Goal: Transaction & Acquisition: Purchase product/service

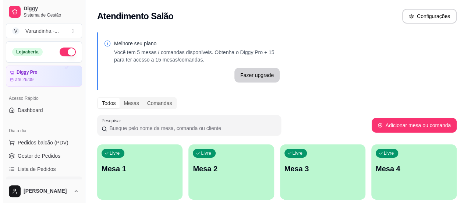
scroll to position [52, 0]
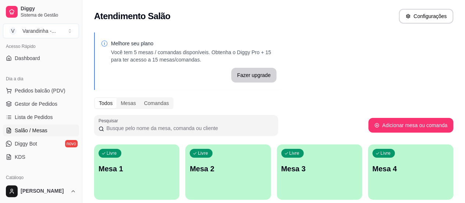
click at [137, 170] on p "Mesa 1" at bounding box center [137, 168] width 76 height 10
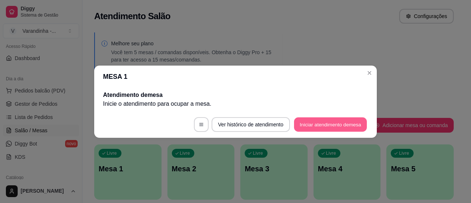
click at [301, 122] on button "Iniciar atendimento de mesa" at bounding box center [330, 124] width 73 height 14
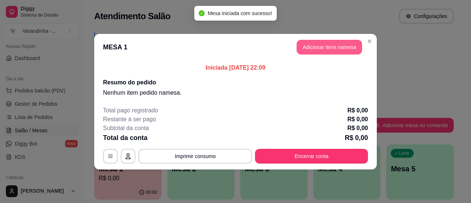
click at [315, 53] on button "Adicionar itens na mesa" at bounding box center [328, 47] width 65 height 15
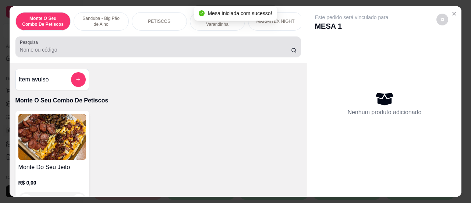
click at [170, 50] on input "Pesquisa" at bounding box center [155, 49] width 271 height 7
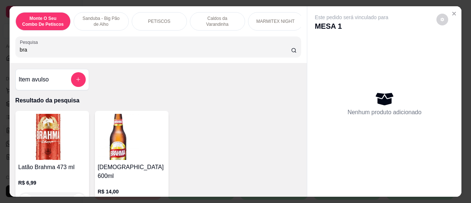
type input "bra"
click at [190, 120] on div "Latão Brahma 473 ml R$ 6,99 0 Brahma 600ml R$ 14,00 0" at bounding box center [158, 165] width 286 height 108
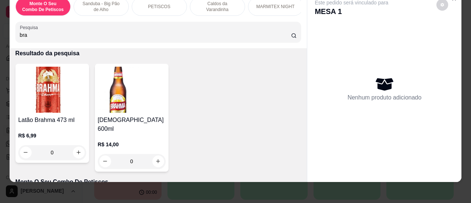
scroll to position [42, 0]
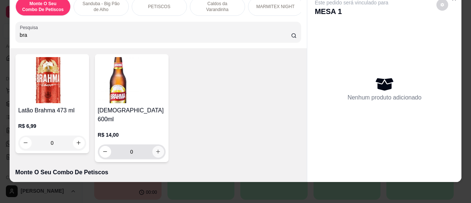
click at [158, 146] on button "increase-product-quantity" at bounding box center [158, 152] width 12 height 12
type input "1"
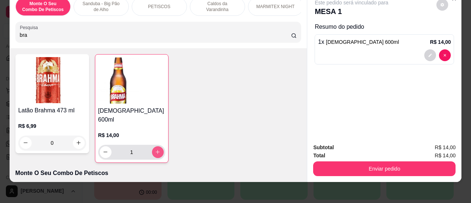
click at [158, 146] on button "increase-product-quantity" at bounding box center [158, 152] width 12 height 12
type input "2"
click at [158, 146] on button "increase-product-quantity" at bounding box center [158, 152] width 12 height 12
type input "3"
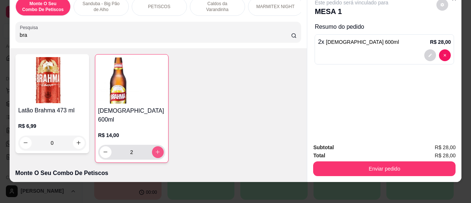
type input "3"
click at [158, 146] on button "increase-product-quantity" at bounding box center [157, 151] width 11 height 11
type input "4"
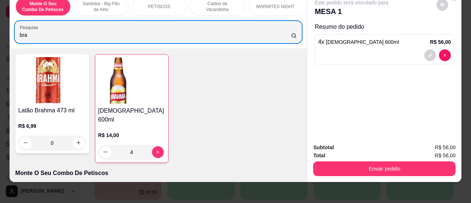
drag, startPoint x: 154, startPoint y: 32, endPoint x: 0, endPoint y: 31, distance: 154.0
click at [0, 31] on div "Monte O Seu Combo De Petiscos Sanduba - Big Pão de Alho PETISCOS Caldos da Vara…" at bounding box center [235, 101] width 471 height 203
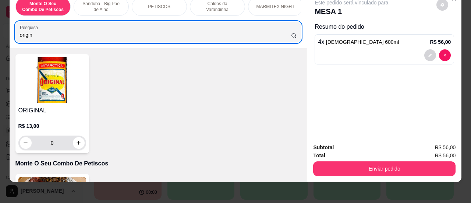
type input "origin"
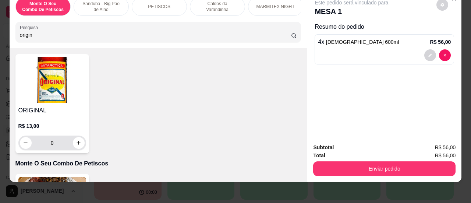
click at [82, 144] on div "0" at bounding box center [52, 142] width 68 height 15
click at [77, 144] on icon "increase-product-quantity" at bounding box center [78, 142] width 4 height 4
type input "1"
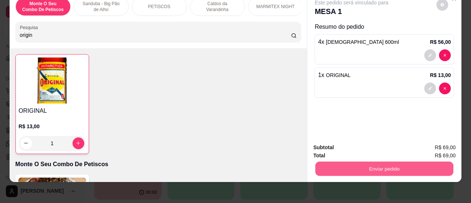
click at [340, 162] on button "Enviar pedido" at bounding box center [384, 168] width 138 height 14
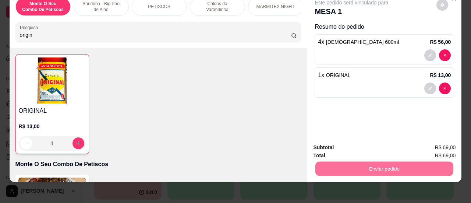
click at [421, 145] on button "Sim, quero registrar" at bounding box center [429, 148] width 53 height 14
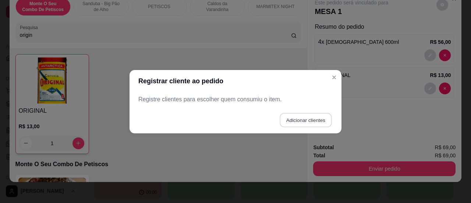
click at [298, 119] on button "Adicionar clientes" at bounding box center [305, 119] width 52 height 14
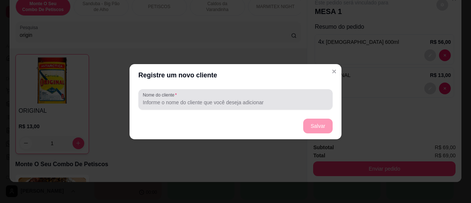
click at [301, 98] on div at bounding box center [235, 99] width 185 height 15
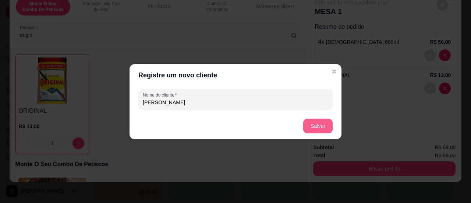
type input "[PERSON_NAME]"
click at [316, 126] on button "Salvar" at bounding box center [317, 125] width 29 height 15
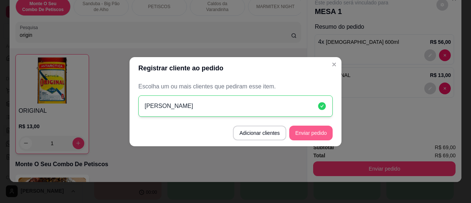
click at [316, 133] on button "Enviar pedido" at bounding box center [310, 132] width 43 height 15
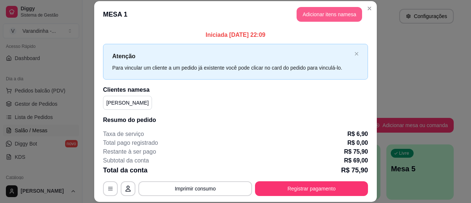
click at [311, 17] on button "Adicionar itens na mesa" at bounding box center [328, 14] width 65 height 15
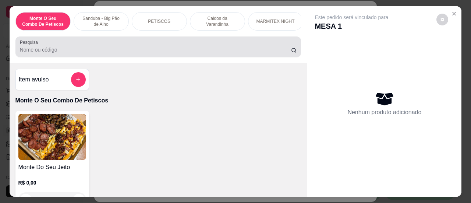
click at [156, 54] on div at bounding box center [158, 46] width 277 height 15
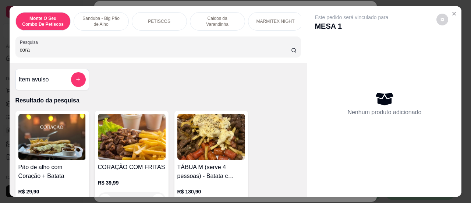
type input "cora"
click at [171, 93] on div "Item avulso Resultado da pesquisa Pão de alho com Coração + Batata R$ 29,90 0 C…" at bounding box center [158, 130] width 297 height 134
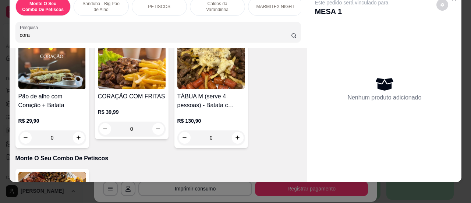
scroll to position [61, 0]
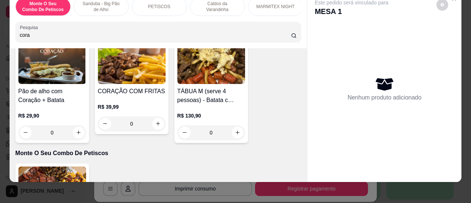
click at [154, 126] on div "0" at bounding box center [132, 123] width 68 height 15
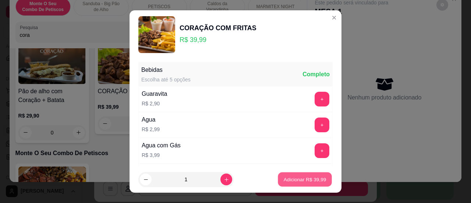
click at [291, 178] on p "Adicionar R$ 39,99" at bounding box center [304, 179] width 43 height 7
type input "1"
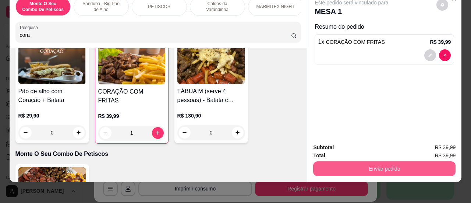
click at [342, 164] on button "Enviar pedido" at bounding box center [384, 168] width 142 height 15
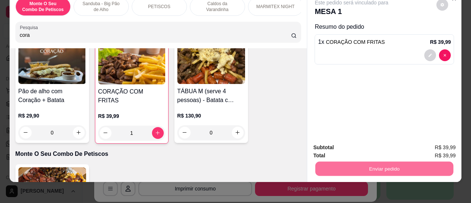
click at [420, 144] on button "Sim, quero registrar" at bounding box center [429, 148] width 53 height 14
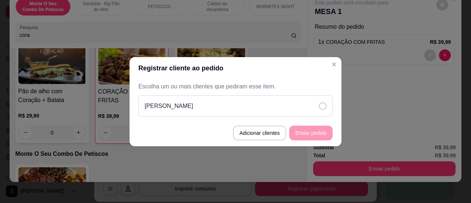
click at [279, 112] on div "[PERSON_NAME]" at bounding box center [235, 105] width 194 height 21
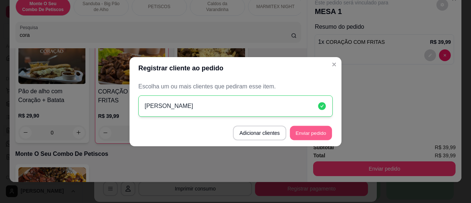
click at [304, 129] on button "Enviar pedido" at bounding box center [311, 132] width 42 height 14
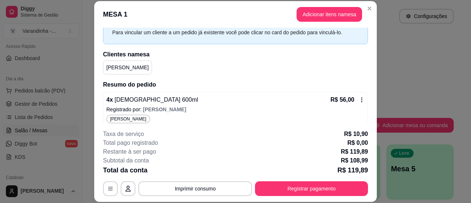
scroll to position [0, 0]
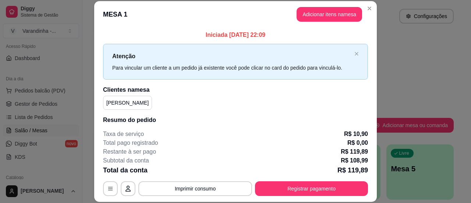
click at [371, 3] on header "MESA 1 Adicionar itens na mesa" at bounding box center [235, 14] width 282 height 26
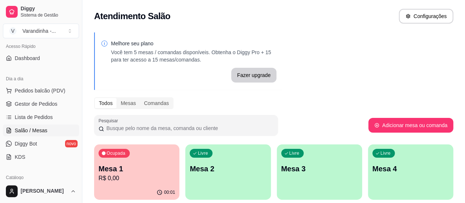
click at [130, 174] on p "R$ 0,00" at bounding box center [137, 178] width 76 height 9
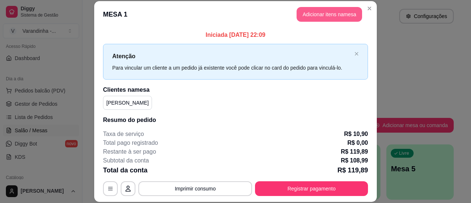
click at [304, 16] on button "Adicionar itens na mesa" at bounding box center [328, 14] width 65 height 15
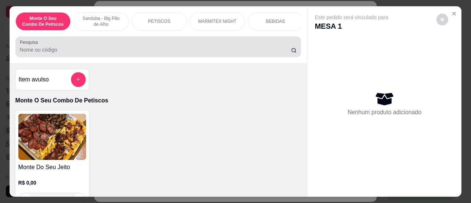
click at [201, 53] on input "Pesquisa" at bounding box center [155, 49] width 271 height 7
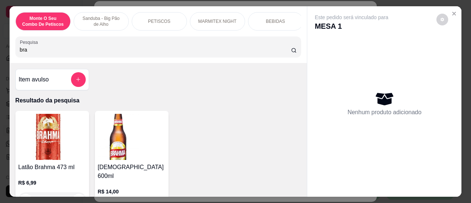
type input "bra"
click at [236, 92] on div "Item avulso Resultado da pesquisa Latão Brahma 473 ml R$ 6,99 0 Brahma 600ml R$…" at bounding box center [158, 130] width 297 height 134
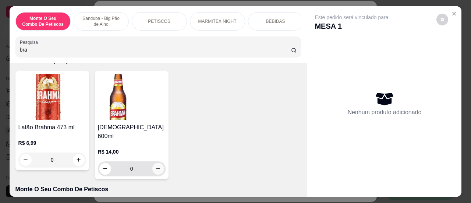
click at [155, 165] on icon "increase-product-quantity" at bounding box center [158, 168] width 6 height 6
type input "1"
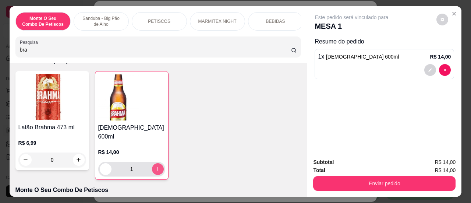
click at [155, 166] on icon "increase-product-quantity" at bounding box center [158, 169] width 6 height 6
type input "2"
click at [350, 190] on div "Subtotal R$ 28,00 Total R$ 28,00 Enviar pedido" at bounding box center [384, 174] width 154 height 44
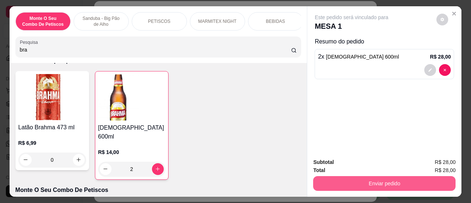
click at [349, 184] on button "Enviar pedido" at bounding box center [384, 183] width 142 height 15
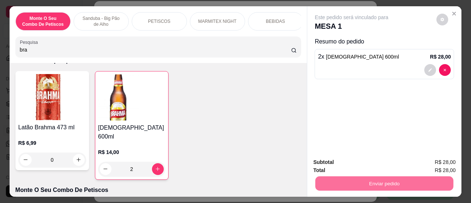
click at [418, 165] on button "Sim, quero registrar" at bounding box center [429, 163] width 53 height 14
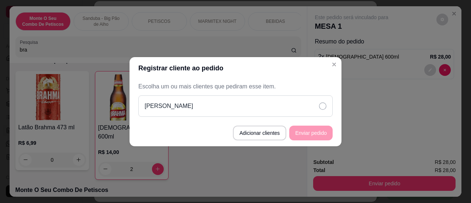
click at [296, 99] on div "[PERSON_NAME]" at bounding box center [235, 105] width 194 height 21
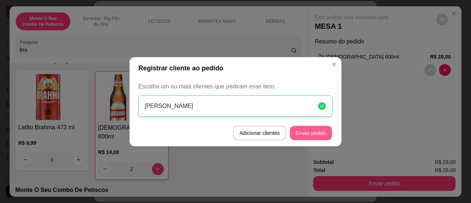
click at [314, 130] on button "Enviar pedido" at bounding box center [311, 132] width 42 height 14
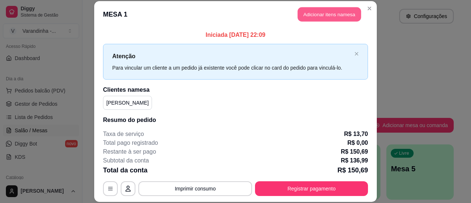
click at [337, 14] on button "Adicionar itens na mesa" at bounding box center [328, 14] width 63 height 14
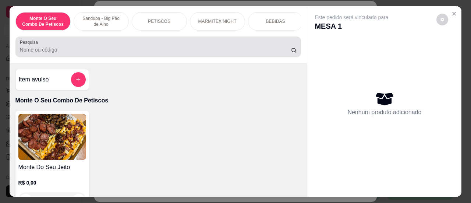
click at [273, 52] on input "Pesquisa" at bounding box center [155, 49] width 271 height 7
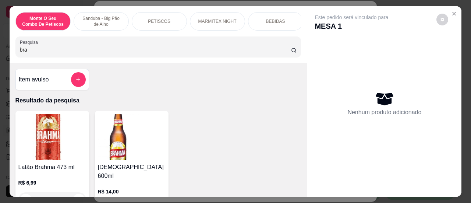
type input "bra"
click at [286, 88] on div "Item avulso Resultado da pesquisa Latão Brahma 473 ml R$ 6,99 0 Brahma 600ml R$…" at bounding box center [158, 130] width 297 height 134
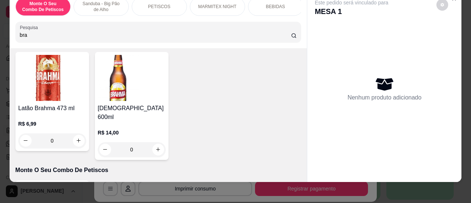
scroll to position [48, 0]
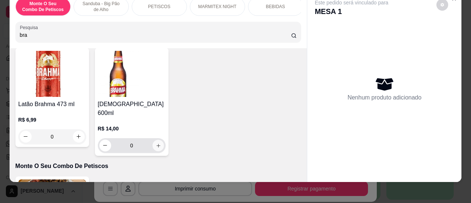
click at [154, 142] on button "increase-product-quantity" at bounding box center [157, 144] width 11 height 11
type input "1"
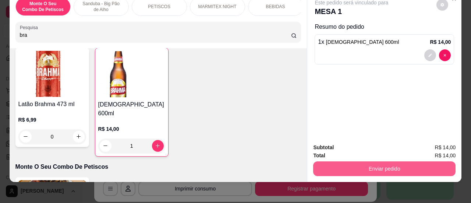
click at [330, 163] on button "Enviar pedido" at bounding box center [384, 168] width 142 height 15
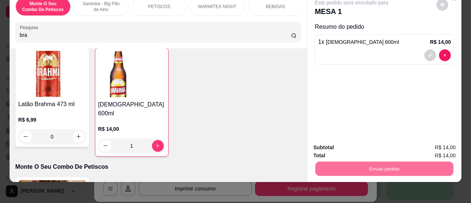
click at [408, 146] on button "Sim, quero registrar" at bounding box center [429, 148] width 55 height 14
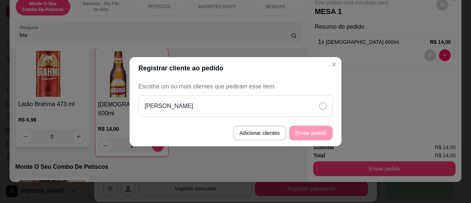
click at [318, 103] on div "[PERSON_NAME]" at bounding box center [235, 105] width 194 height 21
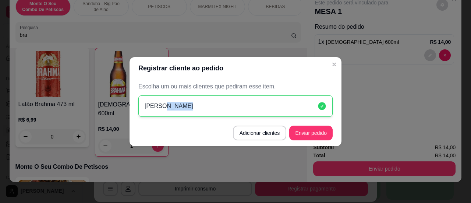
click at [318, 103] on icon at bounding box center [321, 105] width 9 height 9
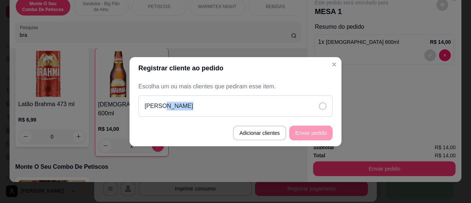
click at [316, 106] on div "[PERSON_NAME]" at bounding box center [235, 105] width 194 height 21
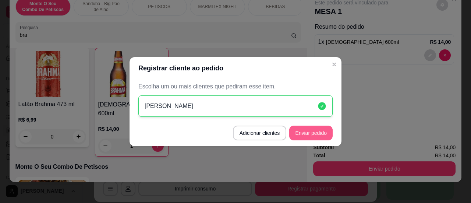
click at [316, 126] on button "Enviar pedido" at bounding box center [310, 132] width 43 height 15
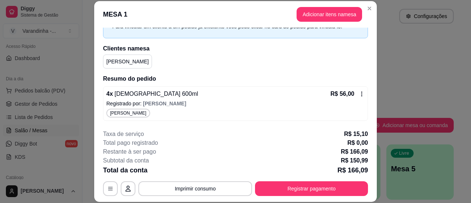
scroll to position [0, 0]
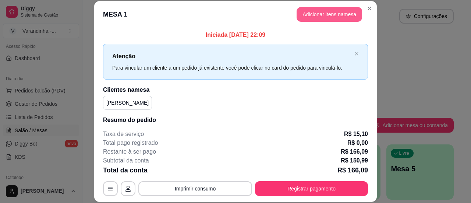
click at [316, 15] on button "Adicionar itens na mesa" at bounding box center [328, 14] width 65 height 15
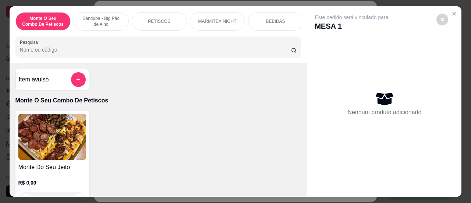
click at [211, 60] on div "Monte O Seu Combo De Petiscos Sanduba - Big Pão de Alho PETISCOS MARMITEX NIGHT…" at bounding box center [158, 34] width 297 height 57
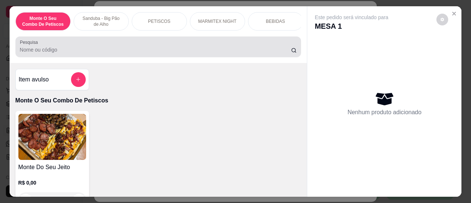
click at [208, 57] on div "Pesquisa" at bounding box center [158, 46] width 286 height 21
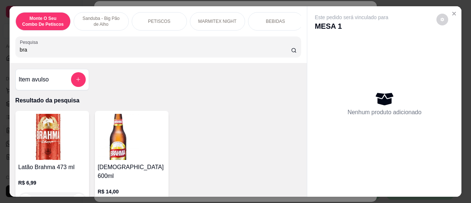
type input "bra"
click at [202, 104] on p "Resultado da pesquisa" at bounding box center [158, 100] width 286 height 9
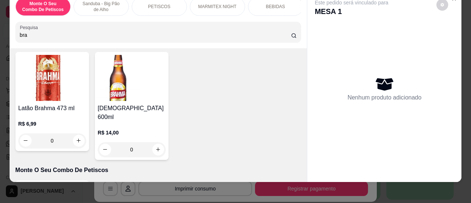
scroll to position [49, 0]
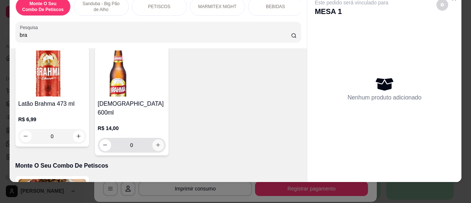
click at [155, 142] on icon "increase-product-quantity" at bounding box center [158, 145] width 6 height 6
type input "1"
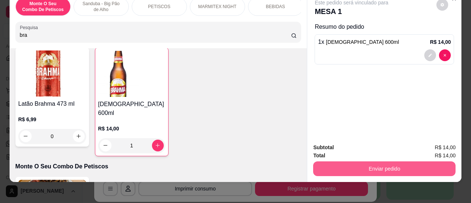
click at [334, 167] on button "Enviar pedido" at bounding box center [384, 168] width 142 height 15
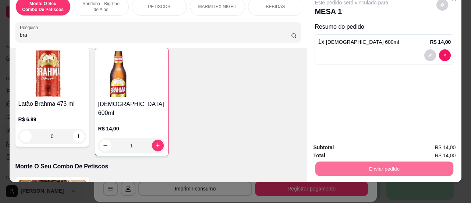
click at [421, 153] on button "Sim, quero registrar" at bounding box center [429, 148] width 53 height 14
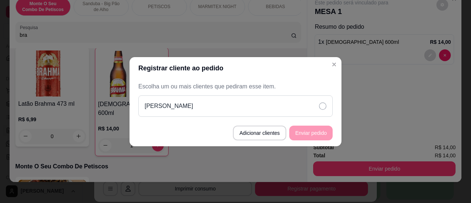
click at [286, 108] on div "[PERSON_NAME]" at bounding box center [235, 105] width 194 height 21
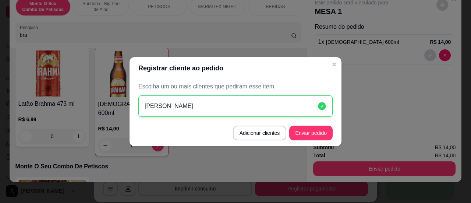
click at [301, 127] on button "Enviar pedido" at bounding box center [310, 132] width 43 height 15
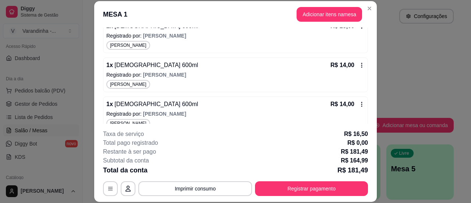
scroll to position [234, 0]
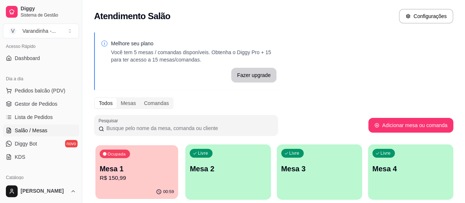
click at [127, 180] on p "R$ 150,99" at bounding box center [137, 178] width 74 height 8
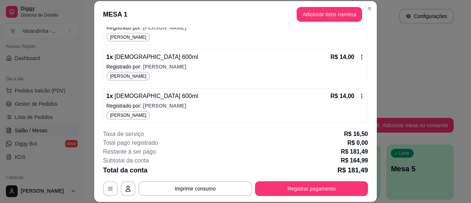
scroll to position [0, 0]
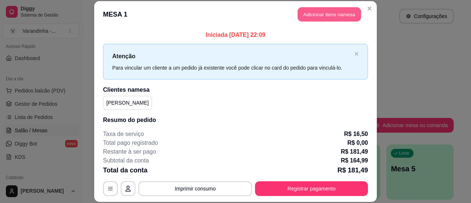
click at [346, 13] on button "Adicionar itens na mesa" at bounding box center [328, 14] width 63 height 14
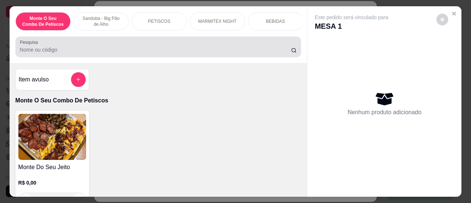
click at [244, 52] on input "Pesquisa" at bounding box center [155, 49] width 271 height 7
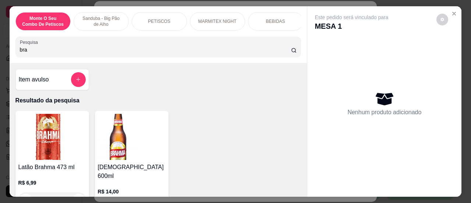
type input "bra"
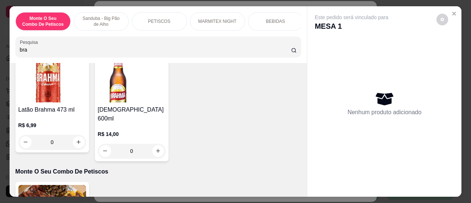
scroll to position [61, 0]
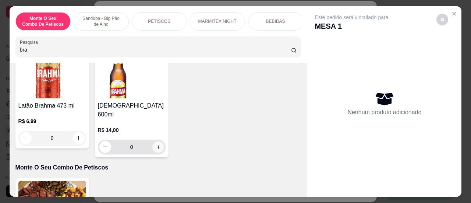
click at [156, 144] on icon "increase-product-quantity" at bounding box center [158, 146] width 4 height 4
type input "1"
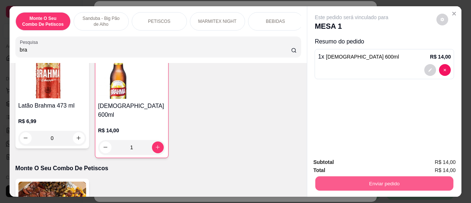
click at [324, 178] on button "Enviar pedido" at bounding box center [384, 183] width 138 height 14
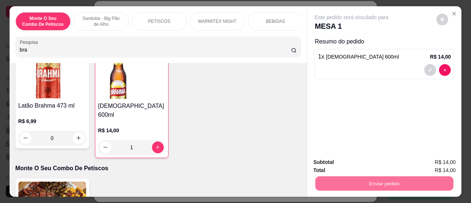
click at [414, 158] on button "Sim, quero registrar" at bounding box center [429, 163] width 55 height 14
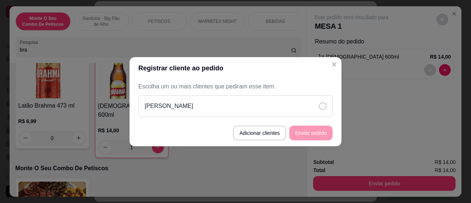
click at [310, 110] on div "[PERSON_NAME]" at bounding box center [235, 105] width 194 height 21
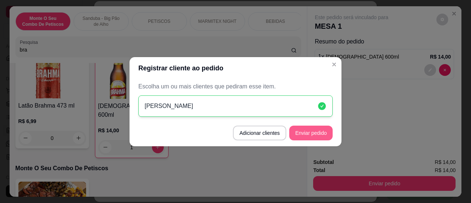
click at [306, 132] on button "Enviar pedido" at bounding box center [310, 132] width 43 height 15
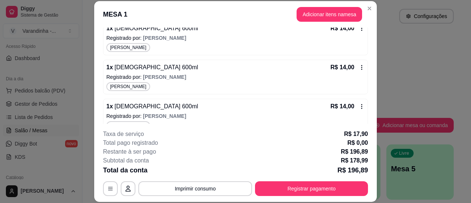
scroll to position [272, 0]
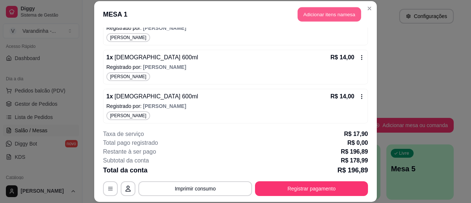
click at [318, 16] on button "Adicionar itens na mesa" at bounding box center [328, 14] width 63 height 14
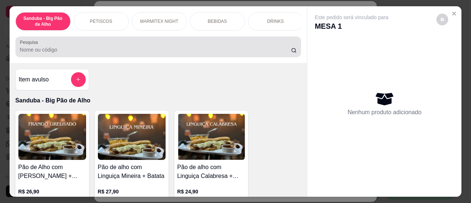
click at [189, 48] on input "Pesquisa" at bounding box center [155, 49] width 271 height 7
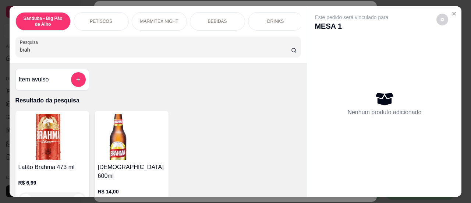
type input "brah"
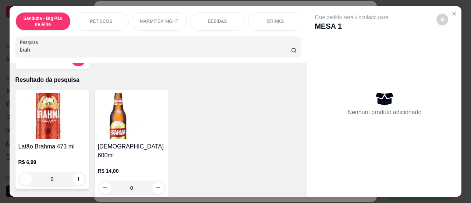
scroll to position [29, 0]
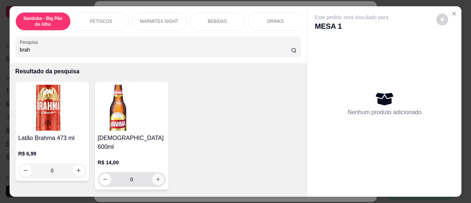
click at [155, 176] on icon "increase-product-quantity" at bounding box center [158, 179] width 6 height 6
type input "1"
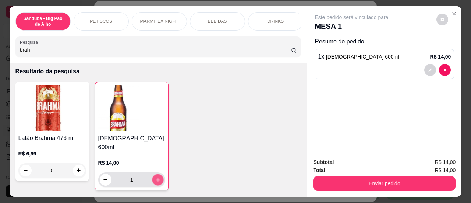
click at [155, 176] on icon "increase-product-quantity" at bounding box center [158, 179] width 6 height 6
type input "2"
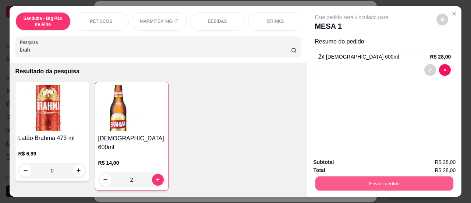
click at [347, 184] on button "Enviar pedido" at bounding box center [384, 183] width 138 height 14
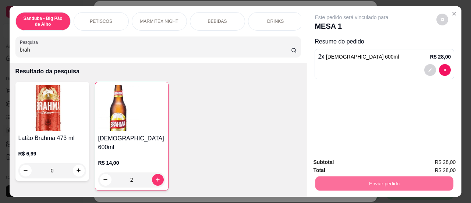
click at [410, 158] on button "Sim, quero registrar" at bounding box center [429, 163] width 55 height 14
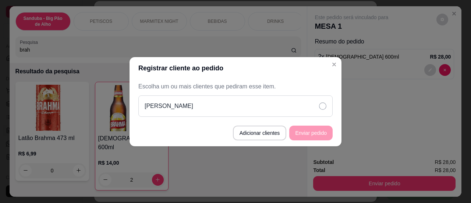
click at [283, 99] on div "[PERSON_NAME]" at bounding box center [235, 105] width 194 height 21
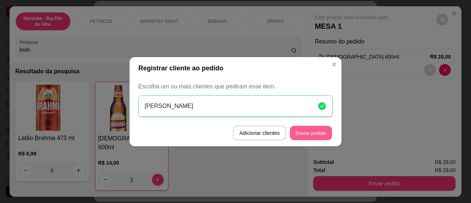
click at [300, 126] on button "Enviar pedido" at bounding box center [311, 132] width 42 height 14
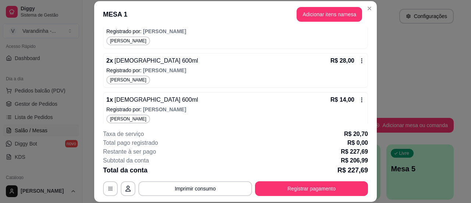
scroll to position [311, 0]
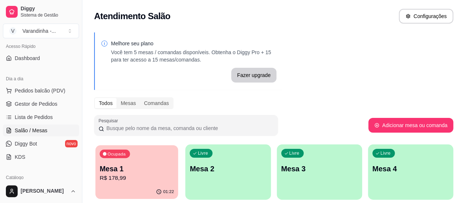
click at [127, 165] on p "Mesa 1" at bounding box center [137, 169] width 74 height 10
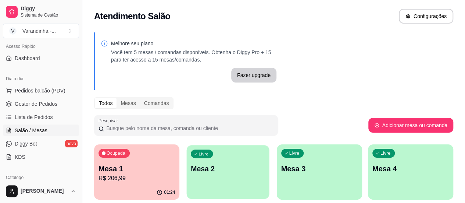
click at [209, 172] on p "Mesa 2" at bounding box center [228, 169] width 74 height 10
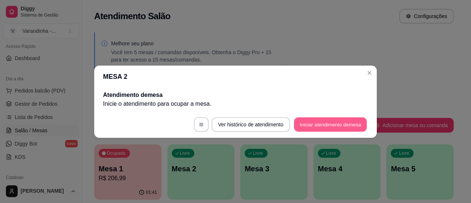
click at [310, 122] on button "Iniciar atendimento de mesa" at bounding box center [330, 124] width 73 height 14
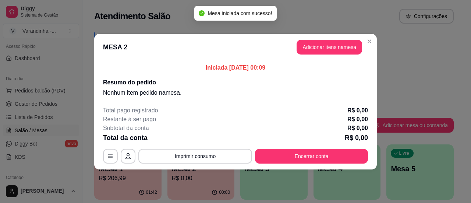
click at [311, 54] on header "MESA 2 Adicionar itens na mesa" at bounding box center [235, 47] width 282 height 26
click at [310, 51] on button "Adicionar itens na mesa" at bounding box center [328, 47] width 65 height 15
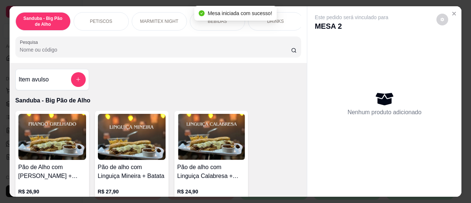
click at [255, 53] on input "Pesquisa" at bounding box center [155, 49] width 271 height 7
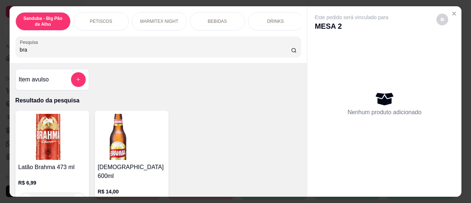
type input "bra"
click at [242, 80] on div "Item avulso Resultado da pesquisa Latão Brahma 473 ml R$ 6,99 0 Brahma 600ml R$…" at bounding box center [158, 130] width 297 height 134
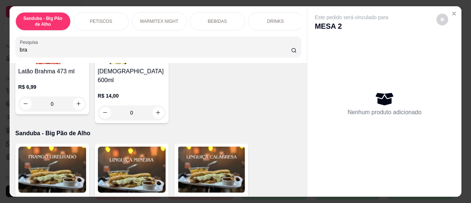
scroll to position [79, 0]
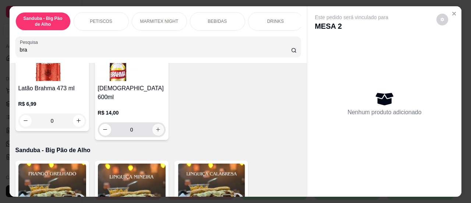
click at [157, 124] on button "increase-product-quantity" at bounding box center [158, 130] width 12 height 12
type input "1"
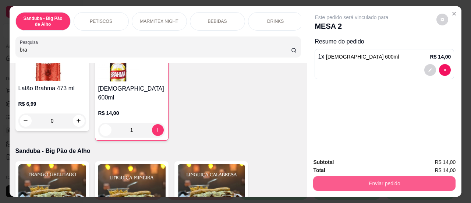
click at [360, 179] on button "Enviar pedido" at bounding box center [384, 183] width 142 height 15
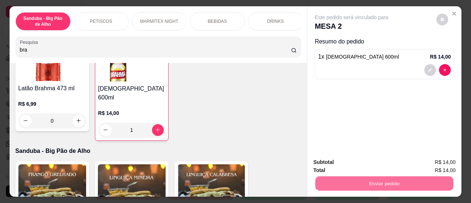
click at [412, 161] on button "Sim, quero registrar" at bounding box center [429, 163] width 55 height 14
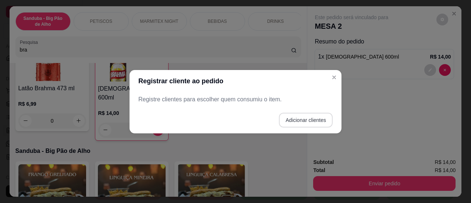
click at [300, 119] on button "Adicionar clientes" at bounding box center [306, 119] width 54 height 15
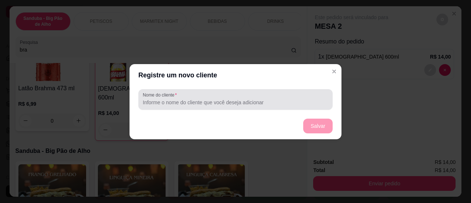
click at [265, 106] on div at bounding box center [235, 99] width 185 height 15
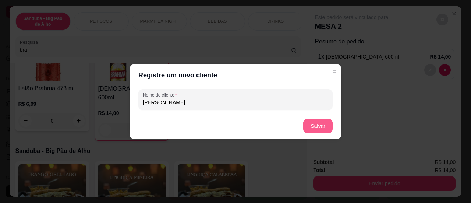
type input "[PERSON_NAME]"
click at [321, 124] on button "Salvar" at bounding box center [317, 125] width 29 height 15
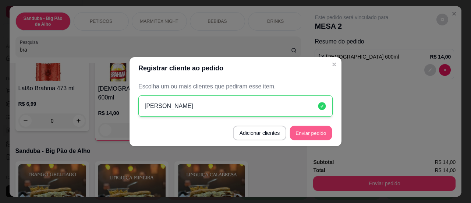
click at [321, 128] on button "Enviar pedido" at bounding box center [311, 132] width 42 height 14
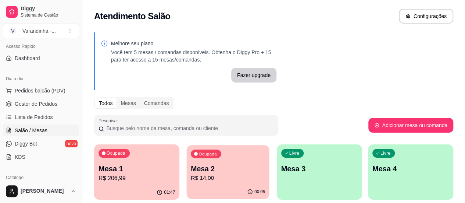
click at [202, 181] on p "R$ 14,00" at bounding box center [228, 178] width 74 height 8
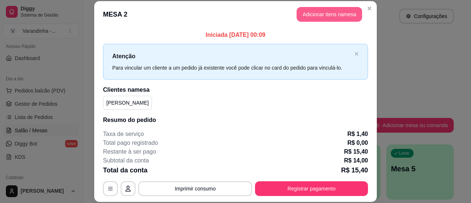
click at [336, 17] on button "Adicionar itens na mesa" at bounding box center [328, 14] width 65 height 15
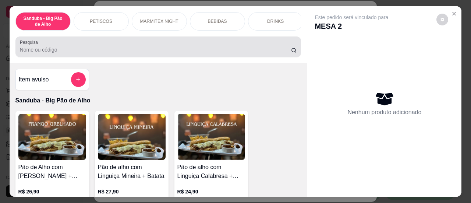
click at [254, 50] on input "Pesquisa" at bounding box center [155, 49] width 271 height 7
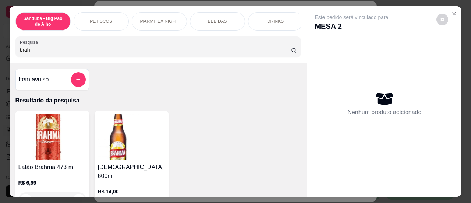
type input "brah"
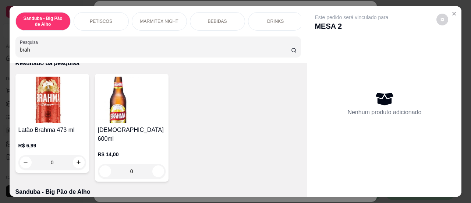
scroll to position [62, 0]
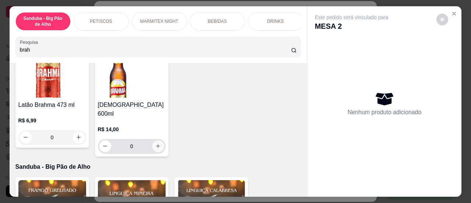
click at [153, 144] on button "increase-product-quantity" at bounding box center [158, 146] width 12 height 12
type input "1"
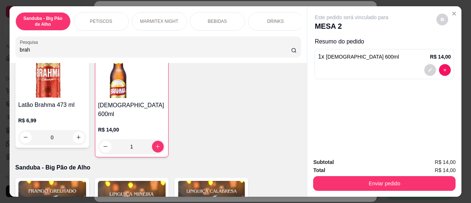
click at [365, 174] on div "Enviar pedido" at bounding box center [384, 182] width 142 height 17
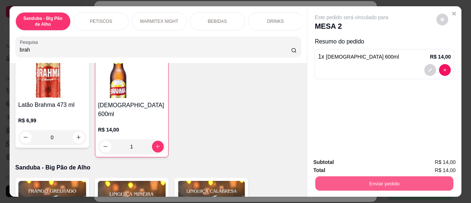
click at [366, 178] on button "Enviar pedido" at bounding box center [384, 183] width 138 height 14
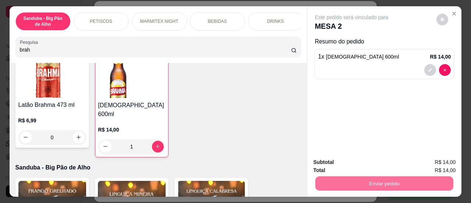
click at [417, 161] on button "Sim, quero registrar" at bounding box center [431, 162] width 57 height 15
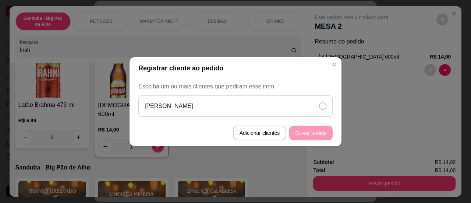
click at [222, 116] on div "[PERSON_NAME]" at bounding box center [235, 105] width 194 height 21
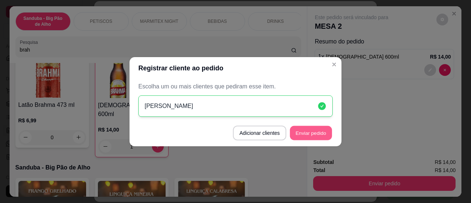
click at [300, 130] on button "Enviar pedido" at bounding box center [311, 132] width 42 height 14
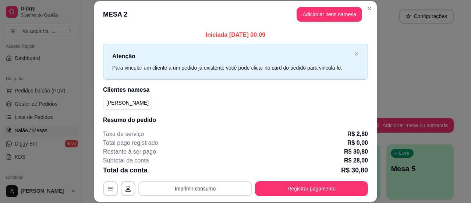
click at [197, 189] on button "Imprimir consumo" at bounding box center [195, 188] width 114 height 15
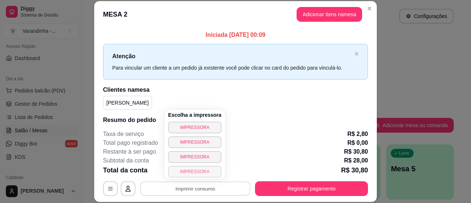
click at [194, 168] on button "IMPRESSORA" at bounding box center [194, 171] width 53 height 12
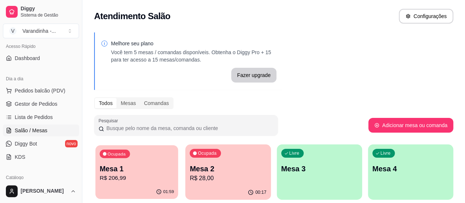
click at [133, 161] on div "Ocupada Mesa 1 R$ 206,99" at bounding box center [136, 165] width 83 height 40
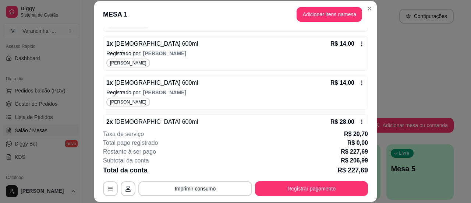
scroll to position [311, 0]
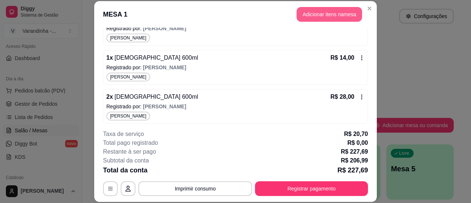
click at [326, 16] on button "Adicionar itens na mesa" at bounding box center [328, 14] width 65 height 15
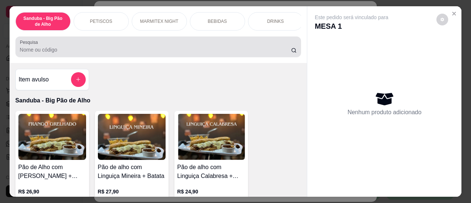
click at [146, 57] on div "Pesquisa" at bounding box center [158, 46] width 286 height 21
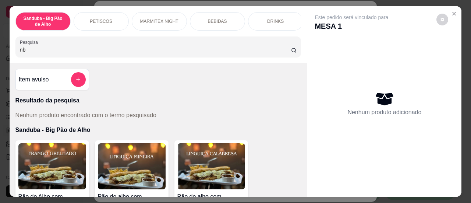
type input "n"
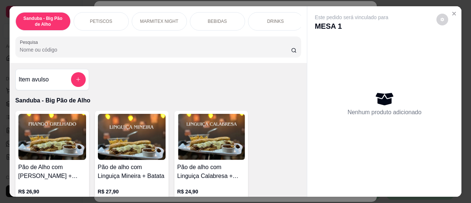
type input "r"
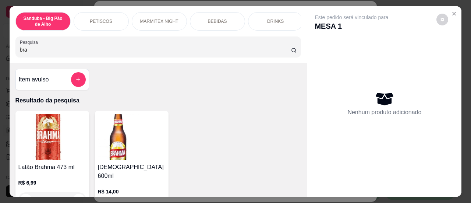
type input "bra"
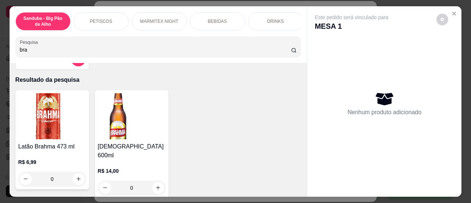
scroll to position [25, 0]
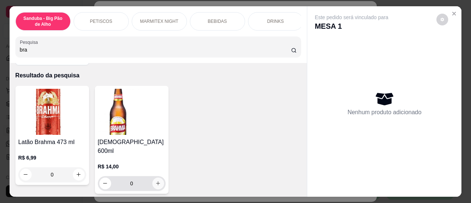
click at [157, 180] on icon "increase-product-quantity" at bounding box center [158, 183] width 6 height 6
type input "1"
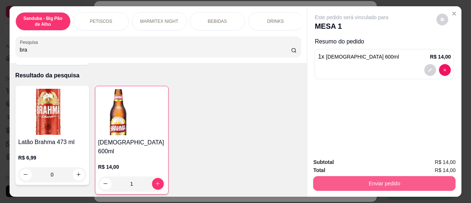
click at [329, 179] on button "Enviar pedido" at bounding box center [384, 183] width 142 height 15
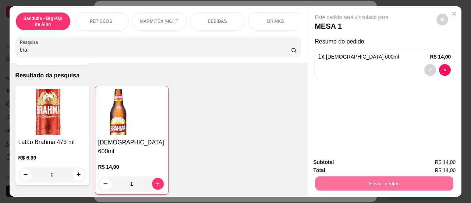
click at [410, 157] on button "Sim, quero registrar" at bounding box center [429, 163] width 55 height 14
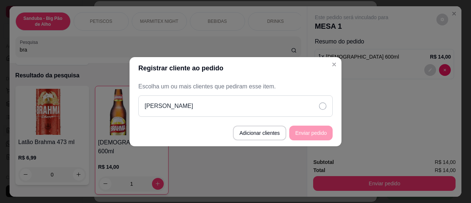
click at [273, 101] on div "[PERSON_NAME]" at bounding box center [235, 105] width 194 height 21
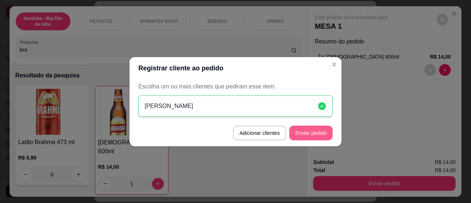
click at [301, 132] on button "Enviar pedido" at bounding box center [310, 132] width 43 height 15
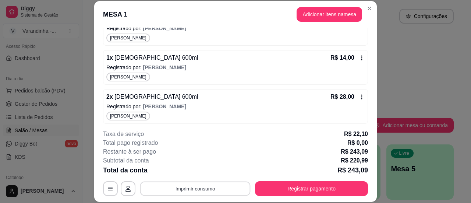
click at [196, 192] on button "Imprimir consumo" at bounding box center [195, 188] width 110 height 14
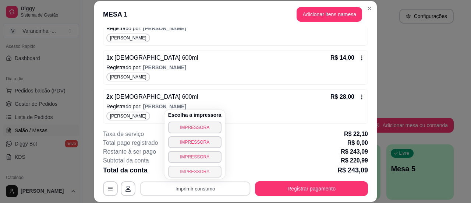
click at [197, 169] on button "IMPRESSORA" at bounding box center [194, 171] width 53 height 12
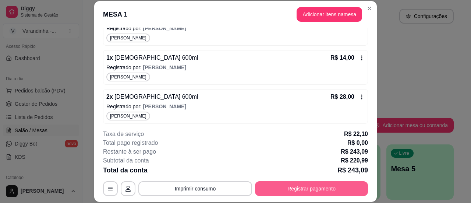
click at [283, 191] on button "Registrar pagamento" at bounding box center [311, 188] width 113 height 15
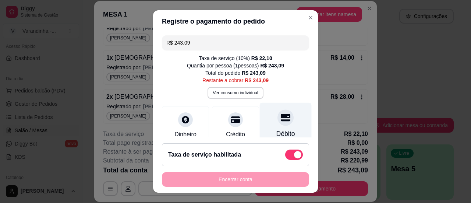
click at [276, 129] on div "Débito" at bounding box center [285, 134] width 19 height 10
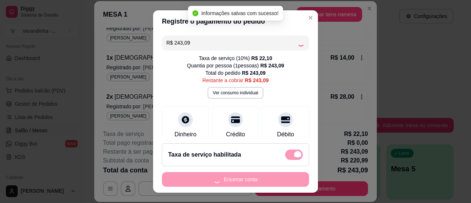
type input "R$ 0,00"
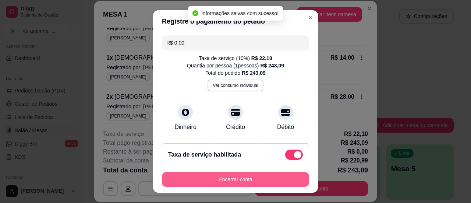
click at [254, 179] on button "Encerrar conta" at bounding box center [235, 179] width 147 height 15
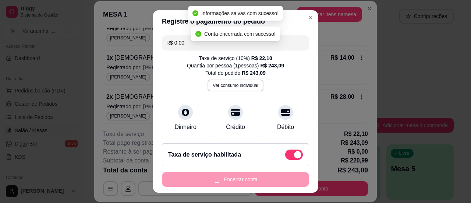
scroll to position [0, 0]
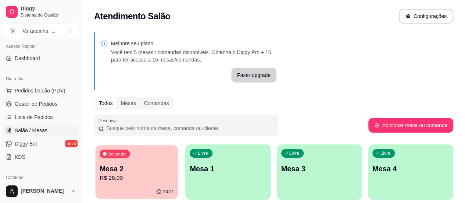
click at [133, 158] on div "Ocupada Mesa 2 R$ 28,00" at bounding box center [136, 165] width 83 height 40
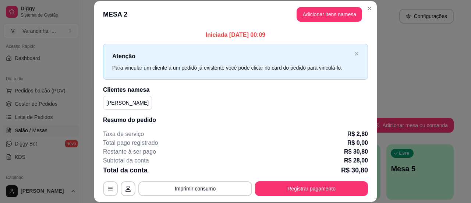
scroll to position [79, 0]
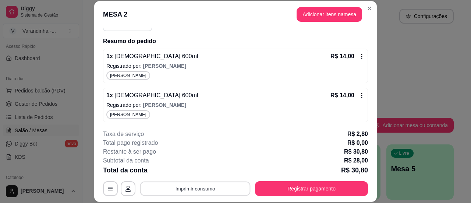
click at [204, 191] on button "Imprimir consumo" at bounding box center [195, 188] width 110 height 14
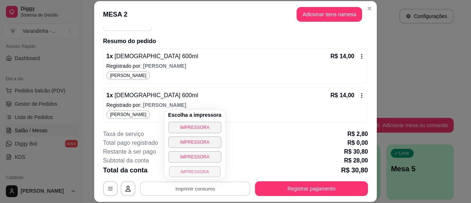
click at [197, 169] on button "IMPRESSORA" at bounding box center [194, 170] width 51 height 11
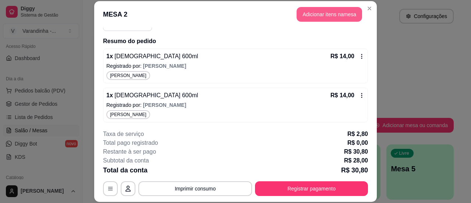
click at [302, 13] on button "Adicionar itens na mesa" at bounding box center [328, 14] width 65 height 15
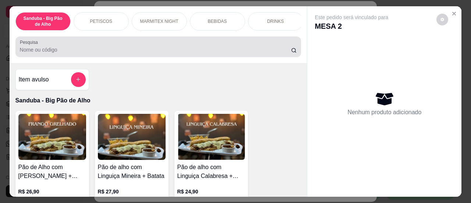
click at [201, 53] on input "Pesquisa" at bounding box center [155, 49] width 271 height 7
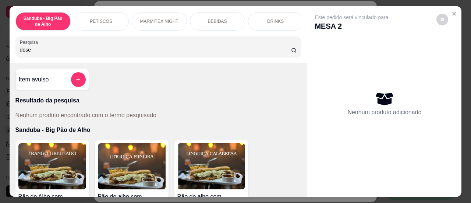
drag, startPoint x: 264, startPoint y: 49, endPoint x: 7, endPoint y: 53, distance: 257.7
click at [10, 53] on div "Sanduba - Big Pão de Alho PETISCOS MARMITEX NIGHT BEBIDAS DRINKS Pesquisa dose" at bounding box center [158, 34] width 297 height 57
type input "51"
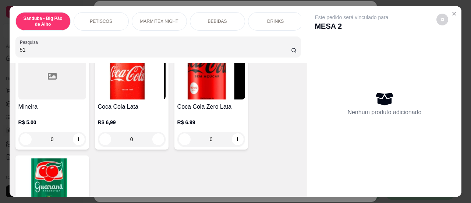
scroll to position [1547, 0]
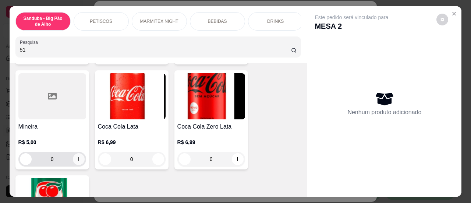
click at [73, 153] on button "increase-product-quantity" at bounding box center [79, 159] width 12 height 12
type input "1"
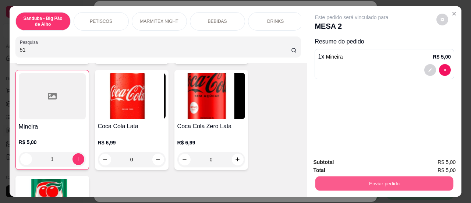
click at [336, 183] on button "Enviar pedido" at bounding box center [384, 183] width 138 height 14
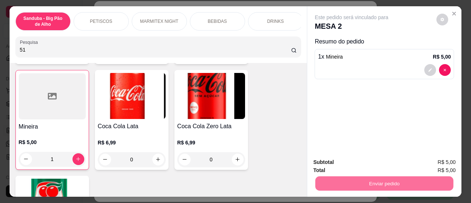
click at [421, 163] on button "Sim, quero registrar" at bounding box center [429, 163] width 55 height 14
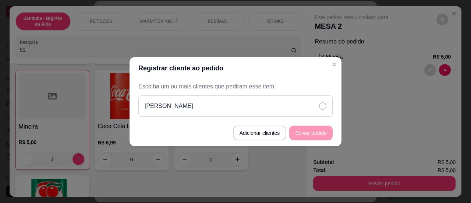
click at [308, 102] on div "[PERSON_NAME]" at bounding box center [235, 105] width 194 height 21
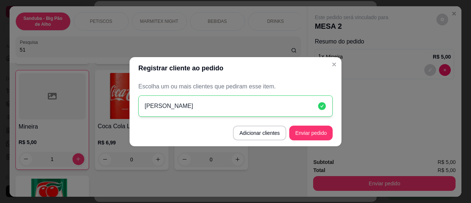
click at [312, 142] on footer "Adicionar clientes Enviar pedido" at bounding box center [235, 132] width 212 height 26
click at [309, 135] on button "Enviar pedido" at bounding box center [310, 132] width 43 height 15
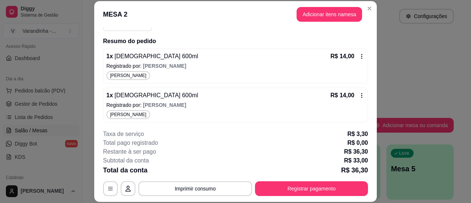
click at [239, 98] on div "1 x Brahma 600ml R$ 14,00" at bounding box center [235, 95] width 258 height 9
click at [210, 192] on button "Imprimir consumo" at bounding box center [195, 188] width 114 height 15
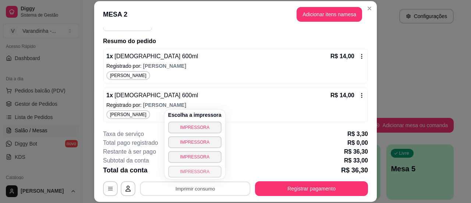
click at [200, 172] on button "IMPRESSORA" at bounding box center [194, 171] width 53 height 12
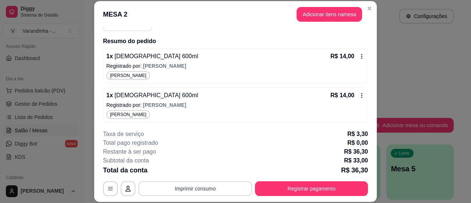
click at [195, 182] on button "Imprimir consumo" at bounding box center [195, 188] width 114 height 15
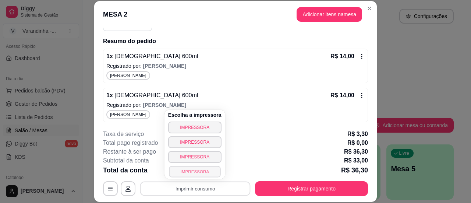
click at [193, 167] on button "IMPRESSORA" at bounding box center [194, 170] width 51 height 11
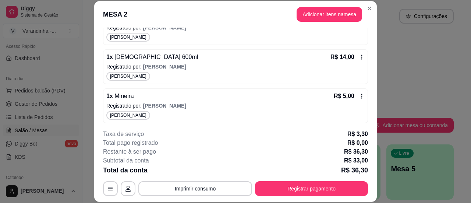
scroll to position [118, 0]
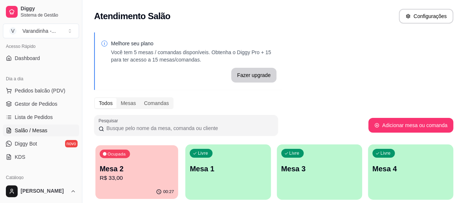
click at [133, 167] on p "Mesa 2" at bounding box center [137, 169] width 74 height 10
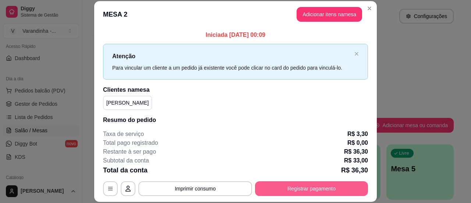
click at [279, 184] on button "Registrar pagamento" at bounding box center [311, 188] width 113 height 15
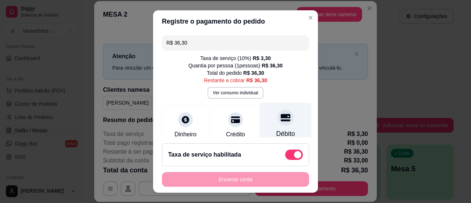
click at [281, 118] on icon at bounding box center [286, 117] width 10 height 10
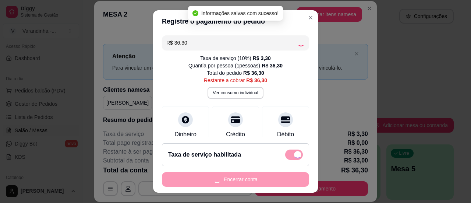
type input "R$ 0,00"
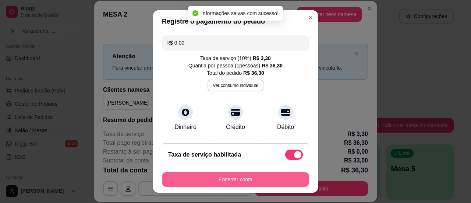
click at [250, 181] on button "Encerrar conta" at bounding box center [235, 179] width 147 height 15
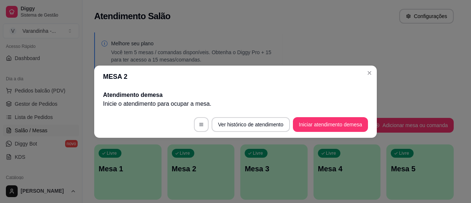
click at [316, 116] on footer "Ver histórico de atendimento Iniciar atendimento de mesa" at bounding box center [235, 124] width 282 height 26
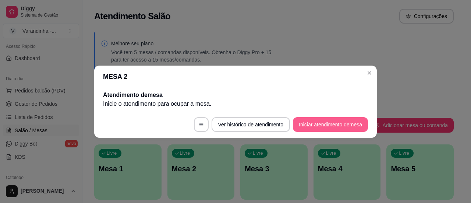
click at [315, 119] on button "Iniciar atendimento de mesa" at bounding box center [330, 124] width 75 height 15
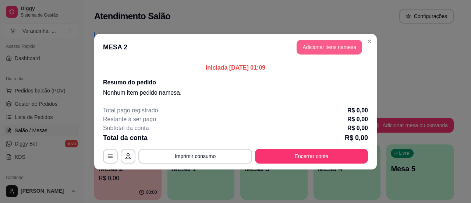
click at [313, 46] on button "Adicionar itens na mesa" at bounding box center [328, 47] width 65 height 15
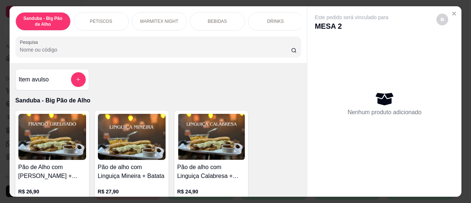
click at [185, 53] on input "Pesquisa" at bounding box center [155, 49] width 271 height 7
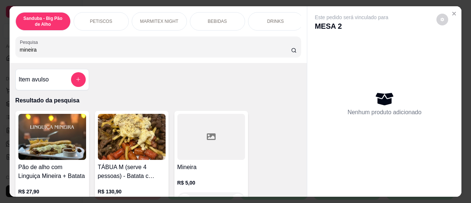
type input "mineira"
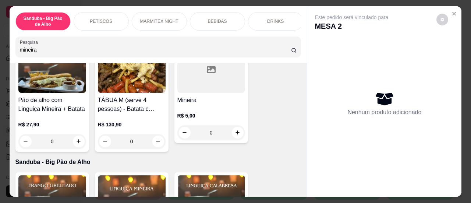
scroll to position [79, 0]
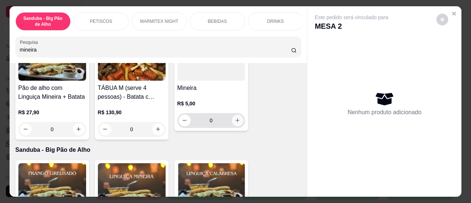
click at [230, 126] on div "0" at bounding box center [211, 120] width 65 height 15
type input "1"
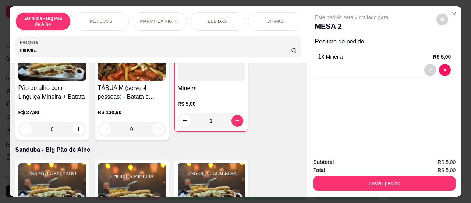
click at [206, 53] on input "mineira" at bounding box center [155, 49] width 271 height 7
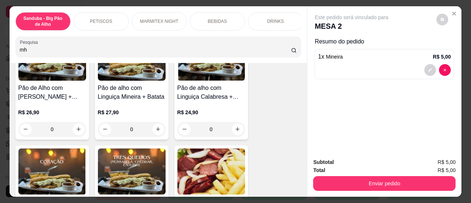
type input "m"
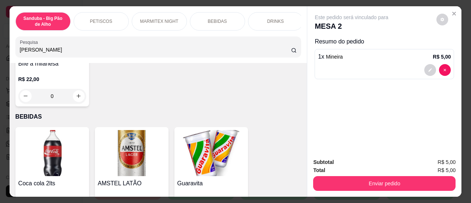
scroll to position [1039, 0]
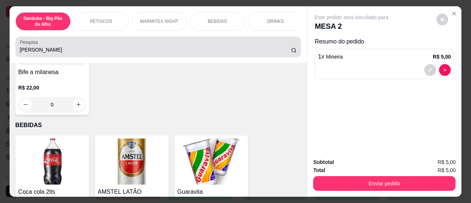
click at [48, 48] on input "[PERSON_NAME]" at bounding box center [155, 49] width 271 height 7
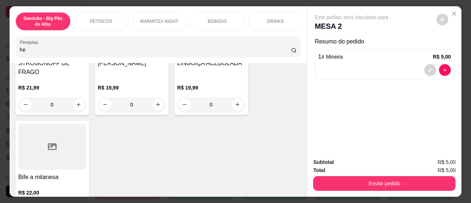
type input "h"
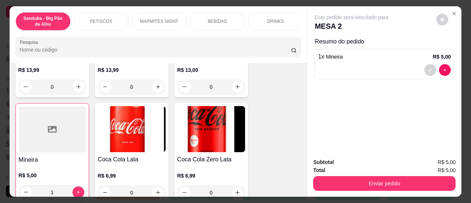
scroll to position [910, 0]
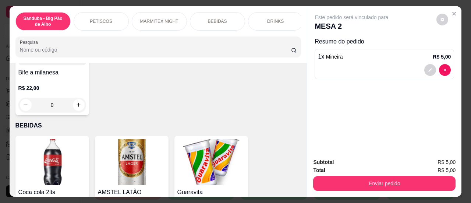
click at [458, 10] on div "Sanduba - Big Pão de Alho PETISCOS MARMITEX NIGHT BEBIDAS DRINKS Pesquisa Item …" at bounding box center [235, 101] width 471 height 203
click at [451, 11] on icon "Close" at bounding box center [454, 14] width 6 height 6
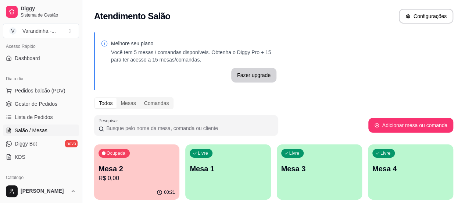
click at [126, 174] on p "R$ 0,00" at bounding box center [137, 178] width 76 height 9
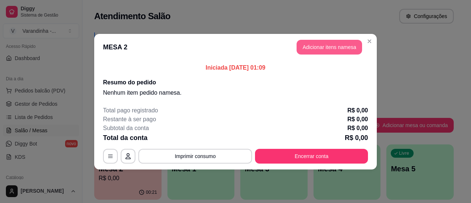
click at [306, 47] on button "Adicionar itens na mesa" at bounding box center [328, 47] width 65 height 15
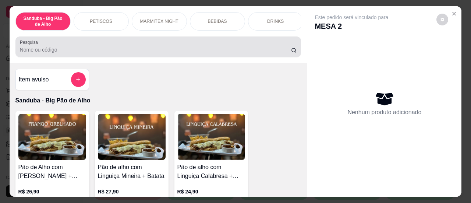
click at [217, 53] on input "Pesquisa" at bounding box center [155, 49] width 271 height 7
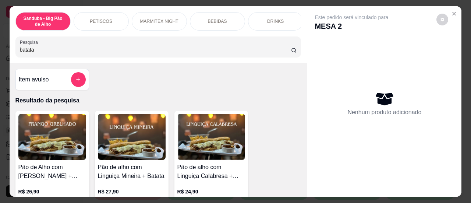
type input "batata"
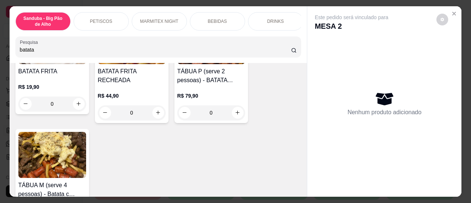
scroll to position [269, 0]
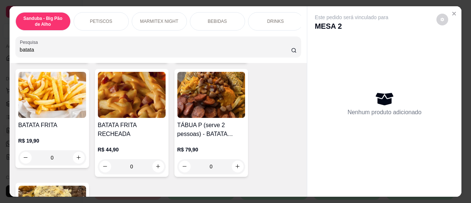
click at [154, 159] on div "0" at bounding box center [132, 166] width 68 height 15
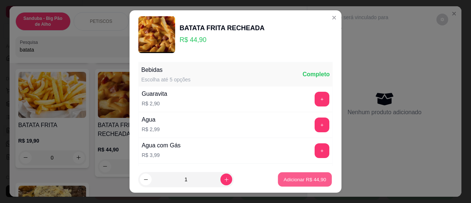
click at [312, 176] on p "Adicionar R$ 44,90" at bounding box center [304, 179] width 43 height 7
type input "1"
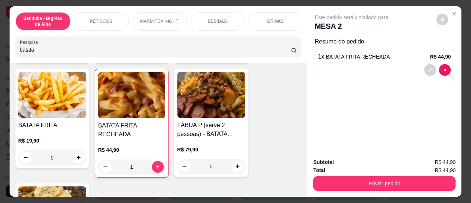
drag, startPoint x: 228, startPoint y: 53, endPoint x: 7, endPoint y: 56, distance: 221.0
click at [10, 56] on div "Sanduba - Big Pão de Alho PETISCOS MARMITEX NIGHT BEBIDAS DRINKS Pesquisa batata" at bounding box center [158, 34] width 297 height 57
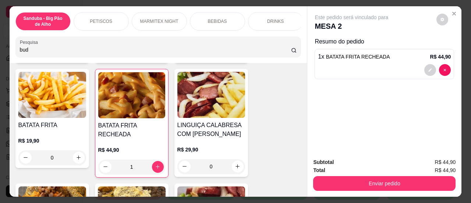
scroll to position [0, 0]
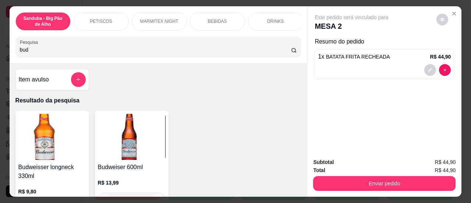
type input "bud"
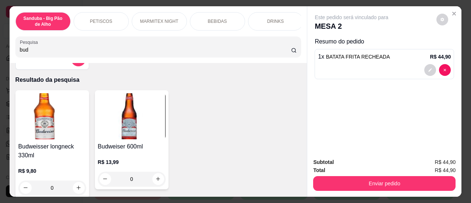
scroll to position [37, 0]
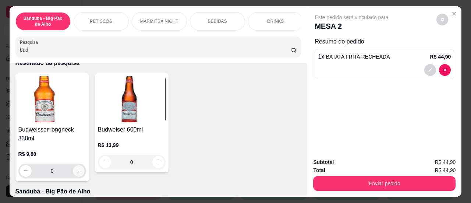
click at [76, 173] on icon "increase-product-quantity" at bounding box center [79, 171] width 6 height 6
type input "1"
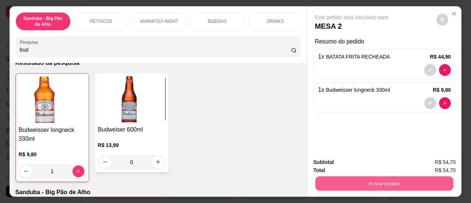
click at [343, 179] on button "Enviar pedido" at bounding box center [384, 183] width 138 height 14
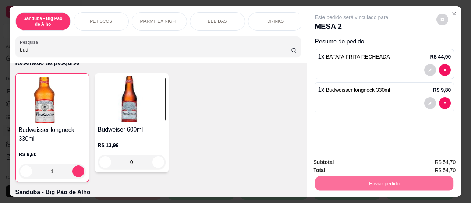
click at [414, 158] on button "Sim, quero registrar" at bounding box center [429, 163] width 53 height 14
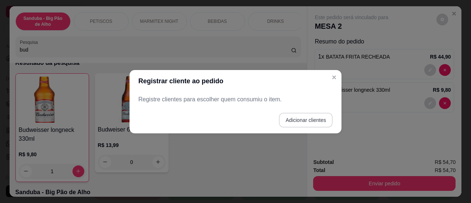
click at [293, 120] on button "Adicionar clientes" at bounding box center [306, 119] width 54 height 15
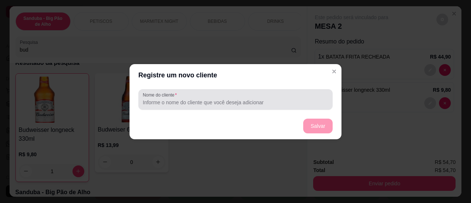
click at [246, 103] on input "Nome do cliente" at bounding box center [235, 102] width 185 height 7
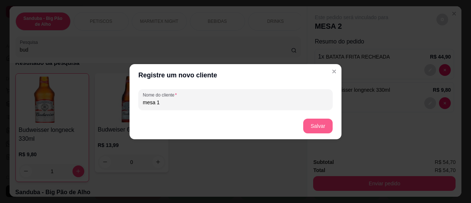
type input "mesa 1"
click at [316, 121] on button "Salvar" at bounding box center [317, 125] width 29 height 15
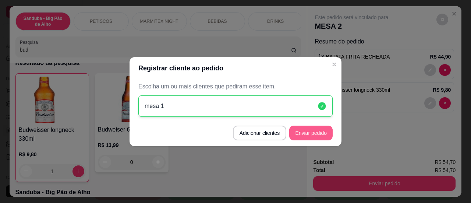
click at [313, 133] on button "Enviar pedido" at bounding box center [310, 132] width 43 height 15
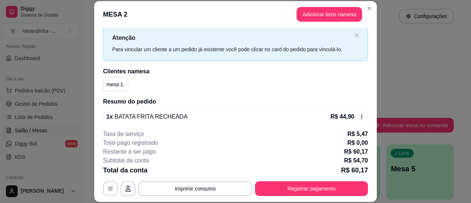
scroll to position [0, 0]
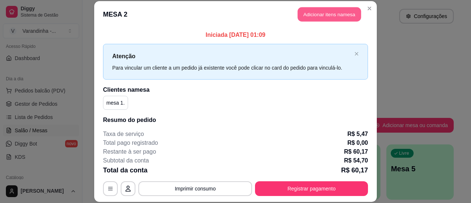
click at [301, 13] on button "Adicionar itens na mesa" at bounding box center [328, 14] width 63 height 14
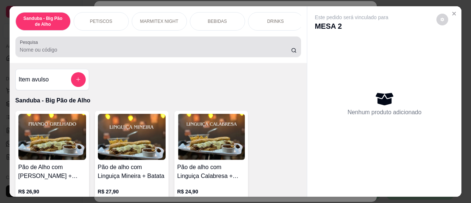
click at [217, 53] on input "Pesquisa" at bounding box center [155, 49] width 271 height 7
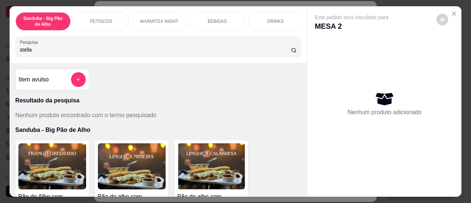
type input "stella"
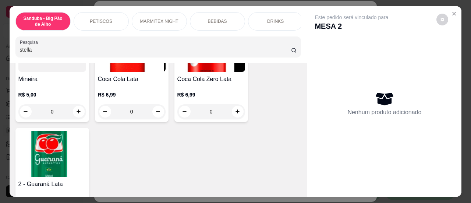
scroll to position [1606, 0]
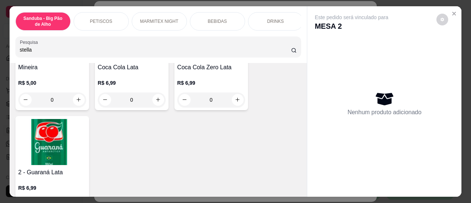
drag, startPoint x: 42, startPoint y: 51, endPoint x: 0, endPoint y: 64, distance: 44.1
click at [0, 64] on div "Sanduba - Big Pão de Alho PETISCOS MARMITEX NIGHT BEBIDAS DRINKS Pesquisa stell…" at bounding box center [235, 101] width 471 height 203
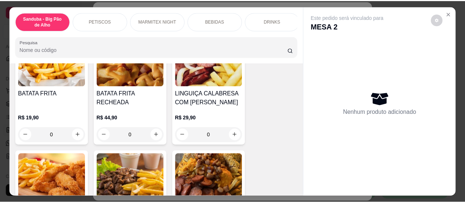
scroll to position [0, 0]
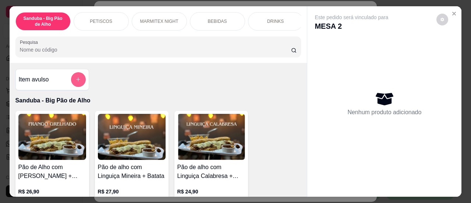
click at [75, 82] on icon "add-separate-item" at bounding box center [78, 79] width 6 height 6
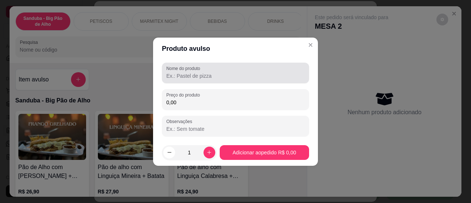
click at [172, 75] on input "Nome do produto" at bounding box center [235, 75] width 138 height 7
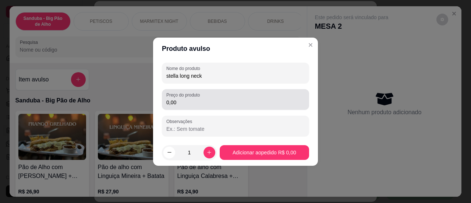
type input "stella long neck"
click at [179, 104] on input "0,00" at bounding box center [235, 102] width 138 height 7
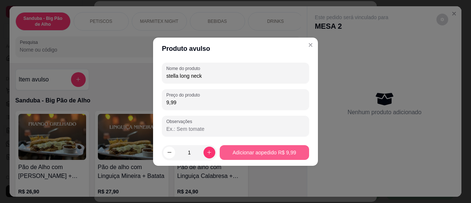
type input "9,99"
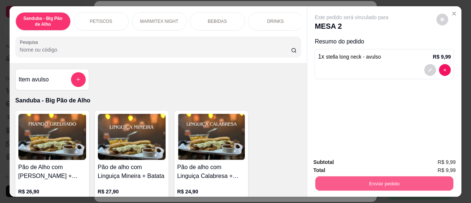
click at [333, 178] on button "Enviar pedido" at bounding box center [384, 183] width 138 height 14
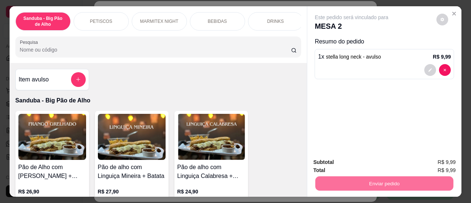
click at [415, 164] on button "Sim, quero registrar" at bounding box center [429, 163] width 55 height 14
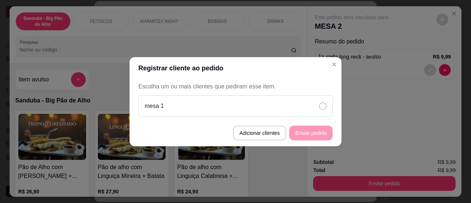
click at [301, 105] on div "mesa 1" at bounding box center [235, 105] width 194 height 21
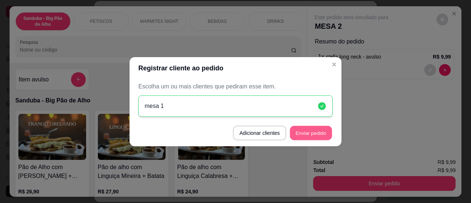
click at [301, 132] on button "Enviar pedido" at bounding box center [311, 132] width 42 height 14
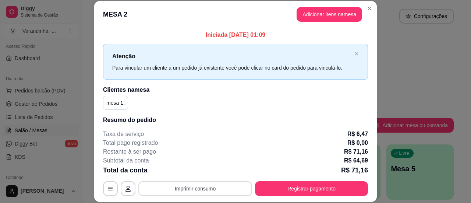
click at [204, 190] on button "Imprimir consumo" at bounding box center [195, 188] width 114 height 15
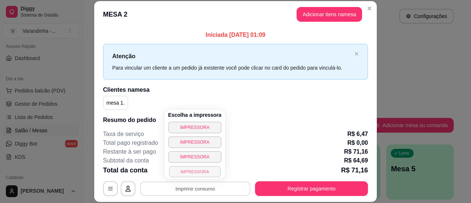
click at [198, 168] on button "IMPRESSORA" at bounding box center [194, 170] width 51 height 11
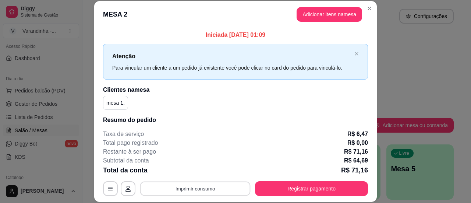
click at [198, 185] on button "Imprimir consumo" at bounding box center [195, 188] width 110 height 14
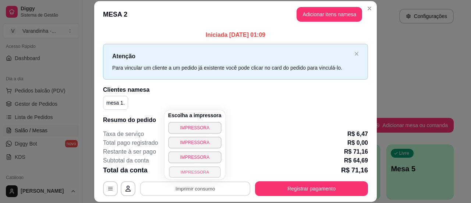
click at [196, 169] on button "IMPRESSORA" at bounding box center [194, 171] width 51 height 11
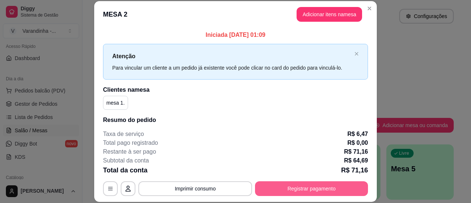
click at [255, 192] on button "Registrar pagamento" at bounding box center [311, 188] width 113 height 15
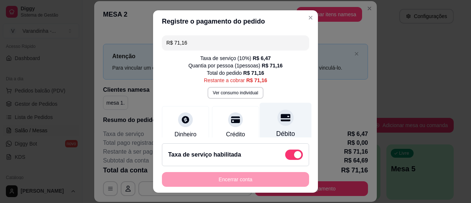
click at [281, 114] on icon at bounding box center [286, 117] width 10 height 7
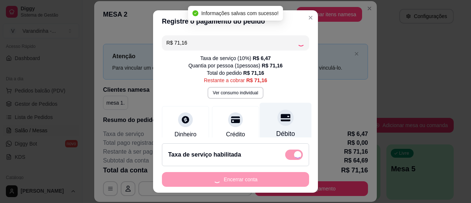
type input "R$ 0,00"
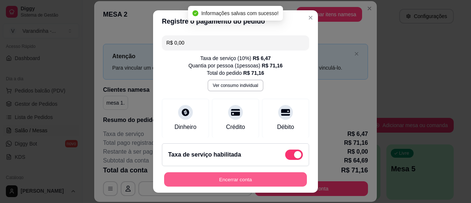
click at [249, 183] on button "Encerrar conta" at bounding box center [235, 179] width 143 height 14
